Goal: Transaction & Acquisition: Purchase product/service

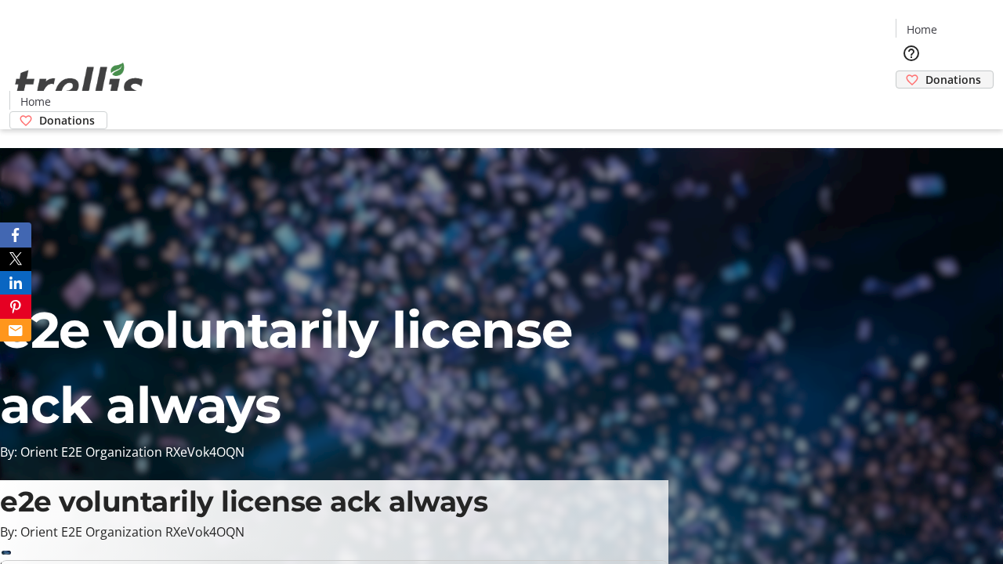
click at [925, 71] on span "Donations" at bounding box center [953, 79] width 56 height 16
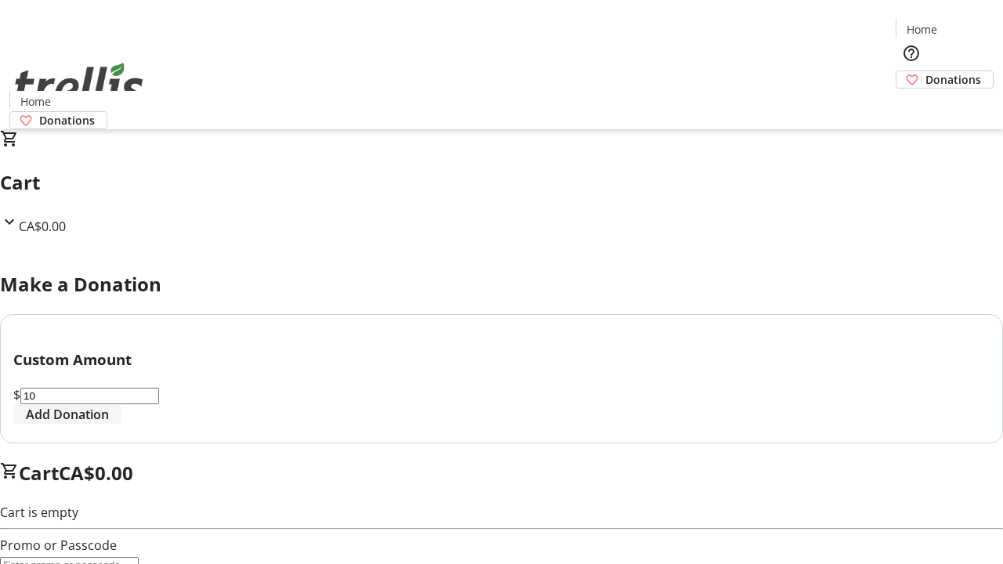
click at [109, 424] on span "Add Donation" at bounding box center [67, 414] width 83 height 19
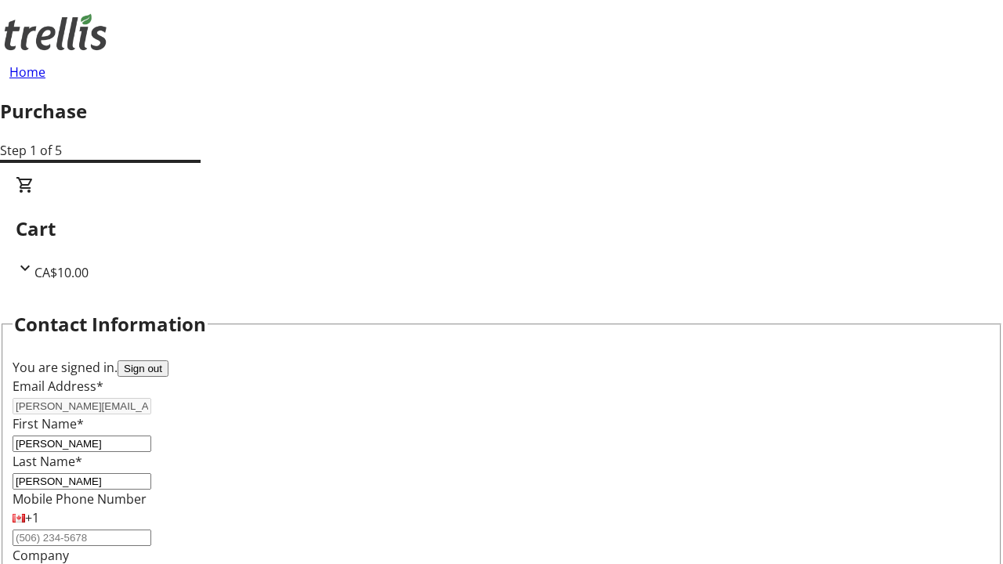
select select "CA"
type input "Kelowna"
select select "BC"
type input "Kelowna"
type input "V1Y 0C2"
